Goal: Task Accomplishment & Management: Manage account settings

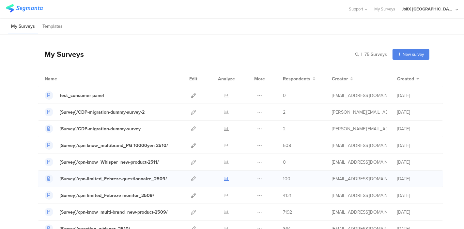
click at [224, 176] on icon at bounding box center [226, 178] width 5 height 5
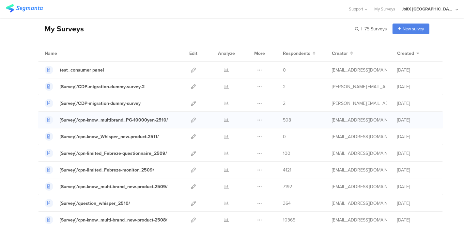
scroll to position [36, 0]
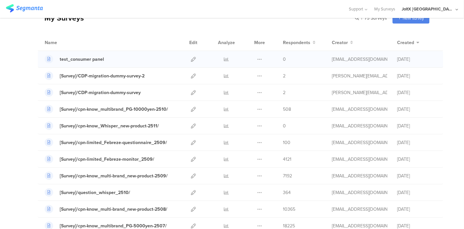
click at [186, 60] on div at bounding box center [193, 59] width 14 height 16
click at [191, 58] on icon at bounding box center [193, 59] width 5 height 5
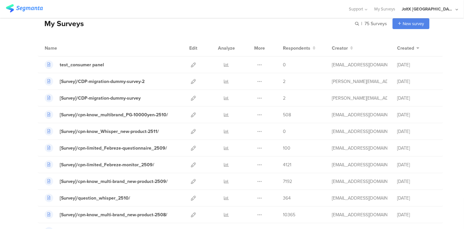
click at [175, 7] on div at bounding box center [174, 9] width 336 height 11
click at [259, 16] on div "Support Help Center Live Chat My Surveys JoltX Japan ACCOUNTS JoltX Japan Admin…" at bounding box center [232, 9] width 452 height 18
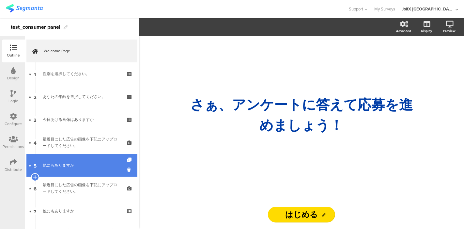
scroll to position [36, 0]
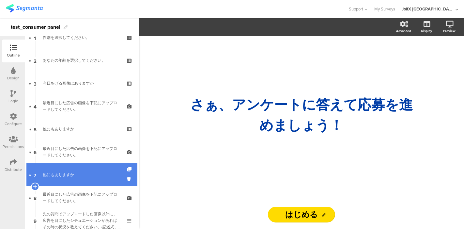
click at [72, 173] on div "他にもありますか" at bounding box center [82, 174] width 78 height 7
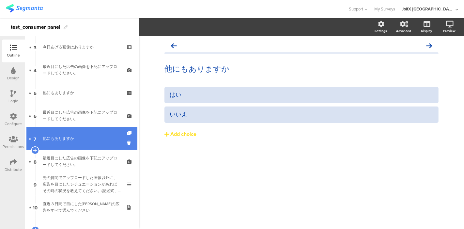
scroll to position [109, 0]
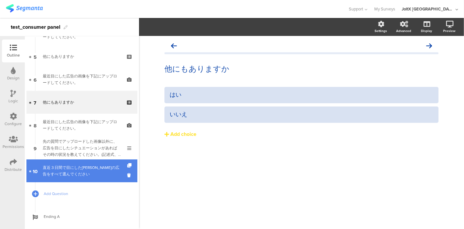
click at [71, 167] on div "直近３日間で目にしたアリエールの広告をすべて選んでください" at bounding box center [82, 170] width 78 height 13
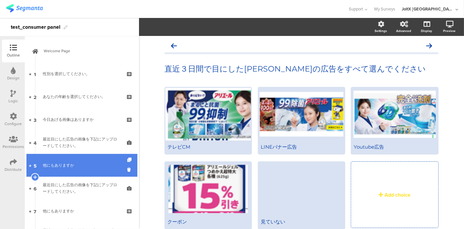
click at [77, 163] on div "他にもありますか" at bounding box center [82, 165] width 78 height 7
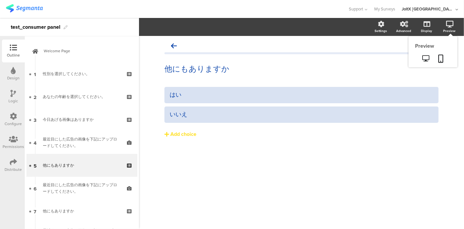
click at [451, 36] on div "Preview" at bounding box center [432, 51] width 49 height 31
click at [430, 59] on link at bounding box center [426, 58] width 16 height 11
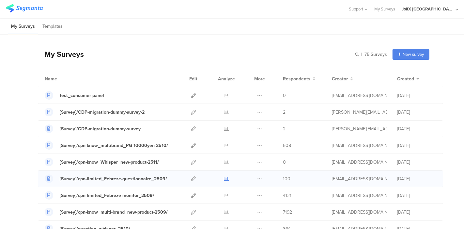
click at [224, 178] on icon at bounding box center [226, 178] width 5 height 5
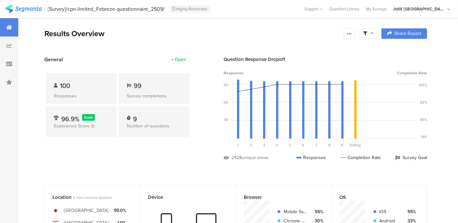
click at [170, 36] on div "Results Overview" at bounding box center [192, 34] width 296 height 12
